Goal: Task Accomplishment & Management: Use online tool/utility

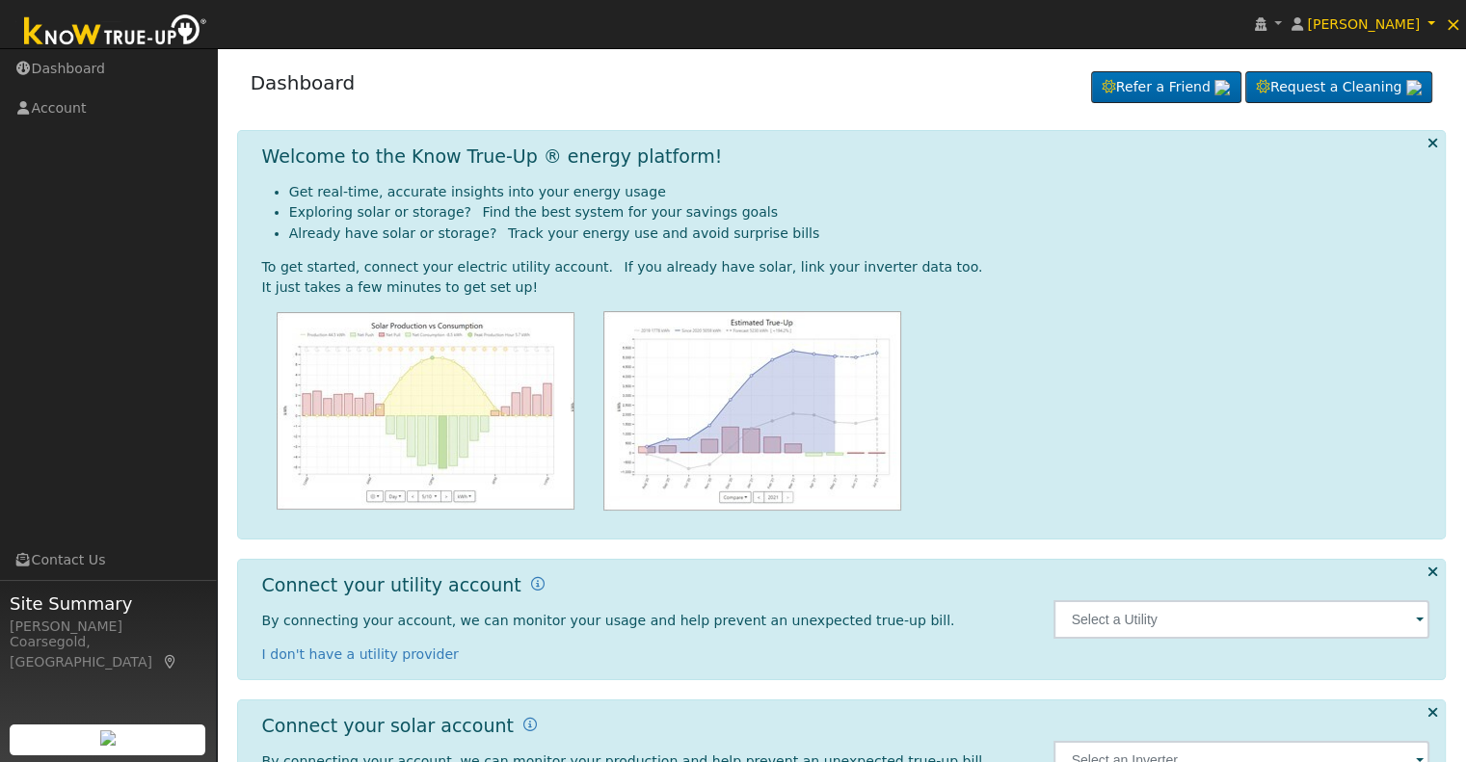
click at [1420, 615] on span at bounding box center [1420, 621] width 8 height 22
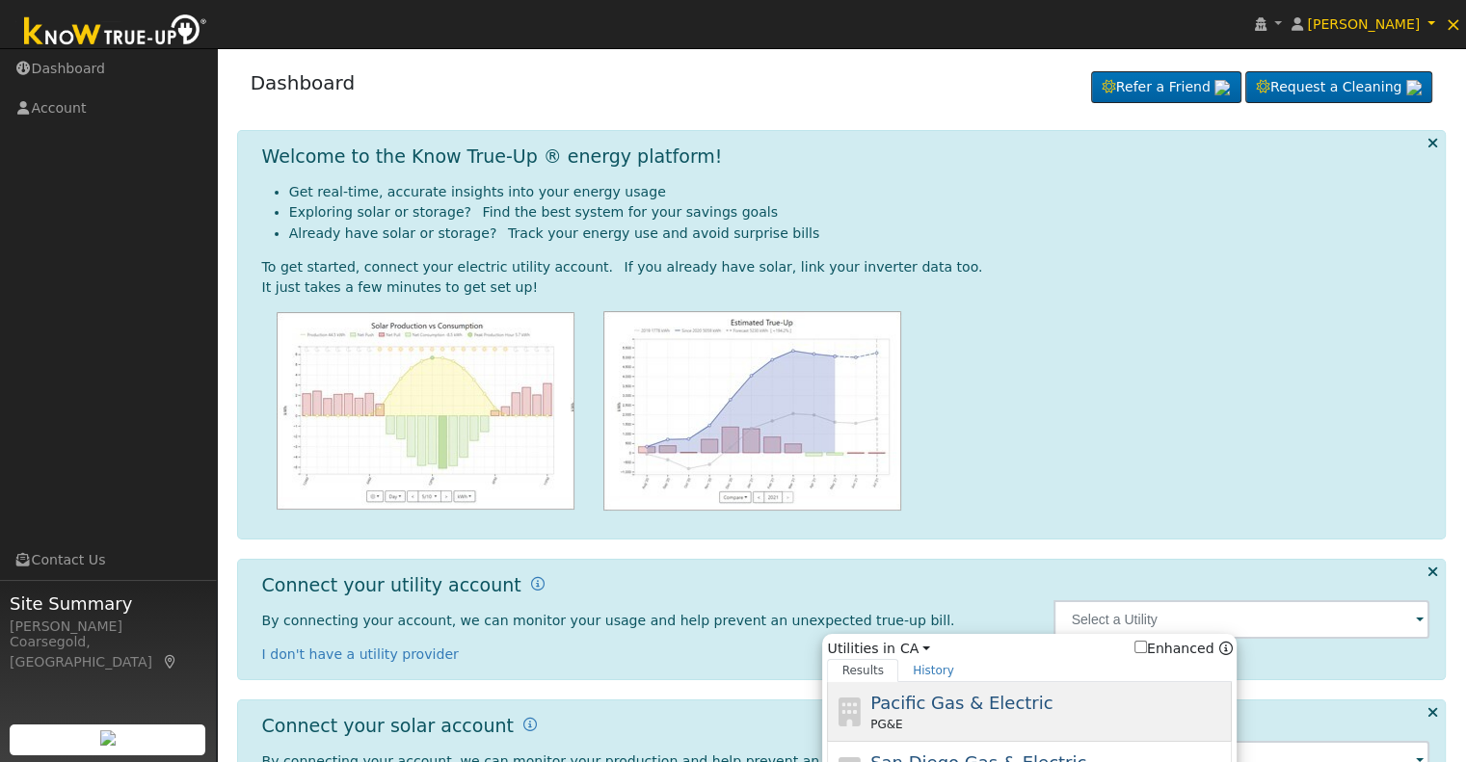
click at [1029, 697] on div "Pacific Gas & Electric PG&E" at bounding box center [1049, 711] width 358 height 43
type input "PG&E"
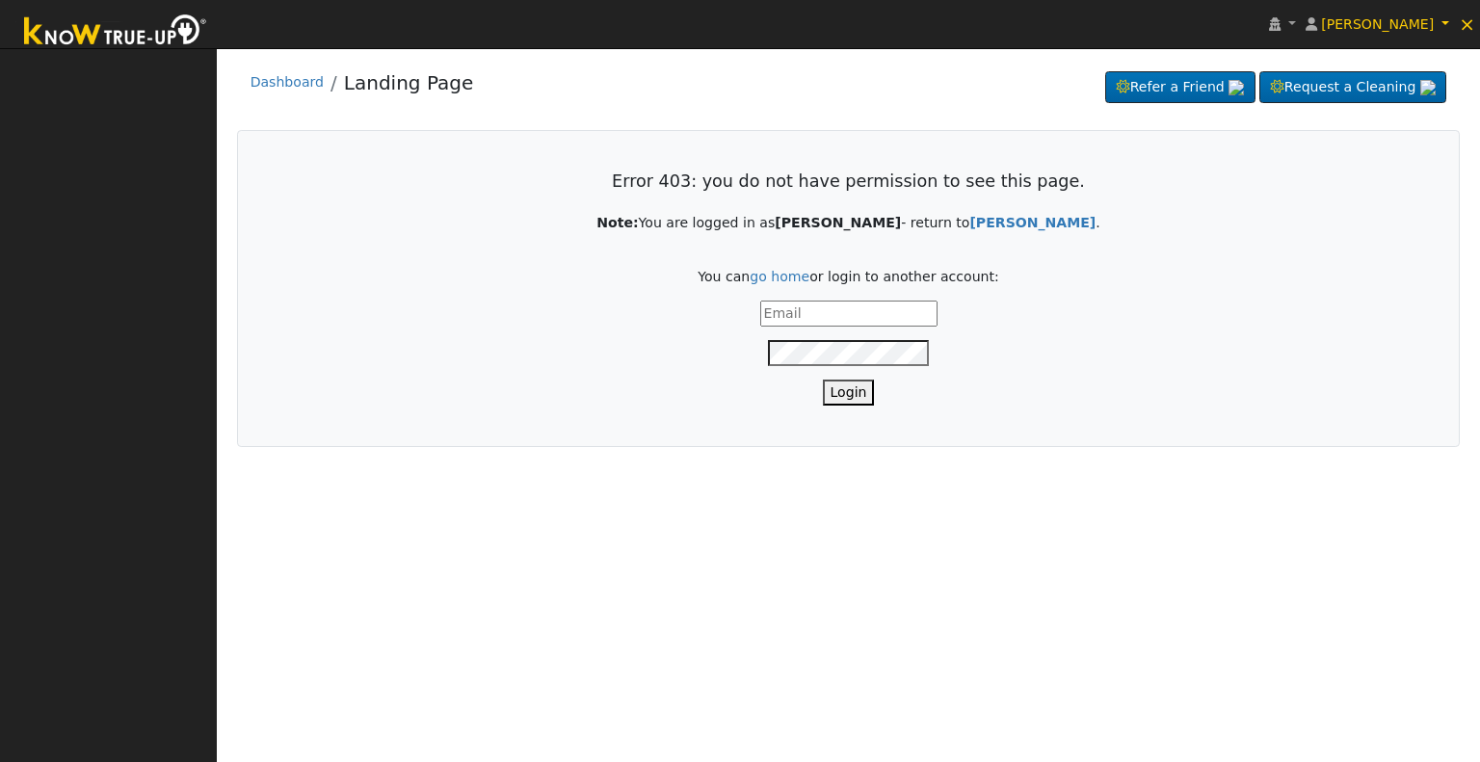
type input "[PERSON_NAME][EMAIL_ADDRESS][DOMAIN_NAME]"
click at [848, 388] on button "Login" at bounding box center [849, 393] width 52 height 26
